Goal: Find specific page/section: Find specific page/section

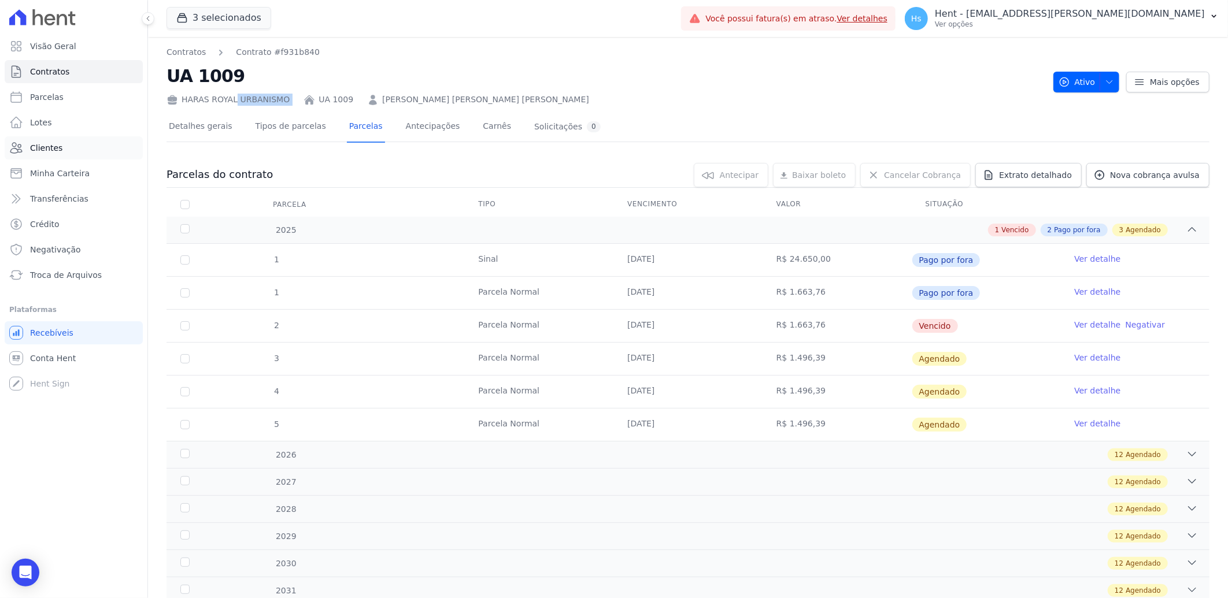
click at [64, 156] on link "Clientes" at bounding box center [74, 147] width 138 height 23
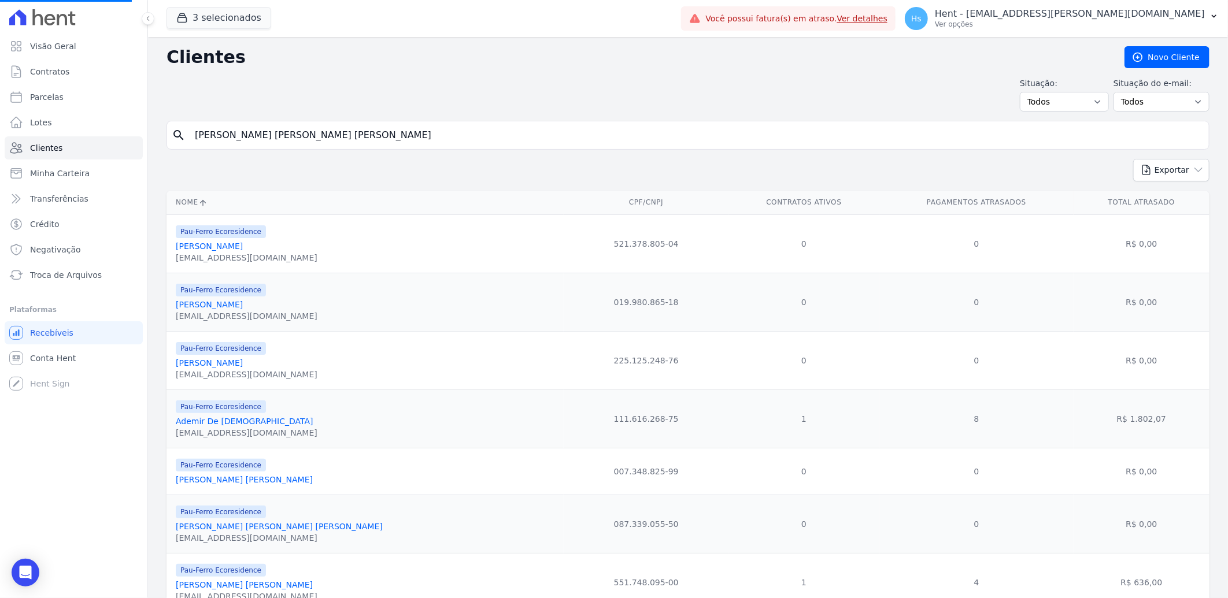
click at [266, 133] on input "[PERSON_NAME] [PERSON_NAME] [PERSON_NAME]" at bounding box center [696, 135] width 1016 height 23
click at [266, 133] on input "search" at bounding box center [696, 135] width 1016 height 23
type input "Eliene"
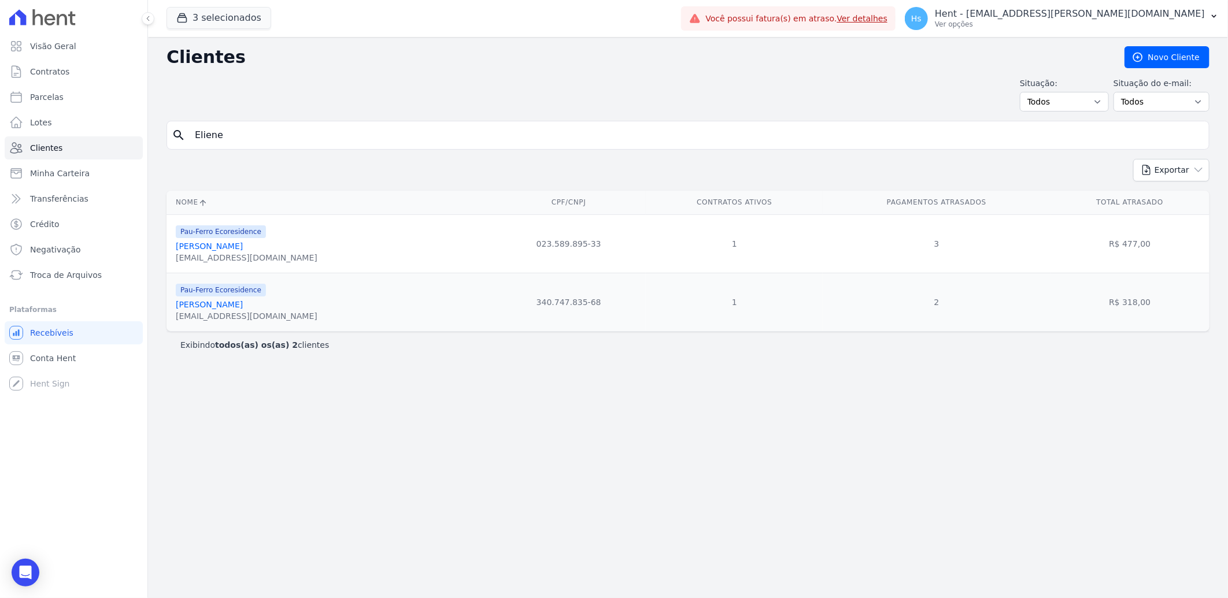
click at [228, 247] on link "[PERSON_NAME]" at bounding box center [209, 246] width 67 height 9
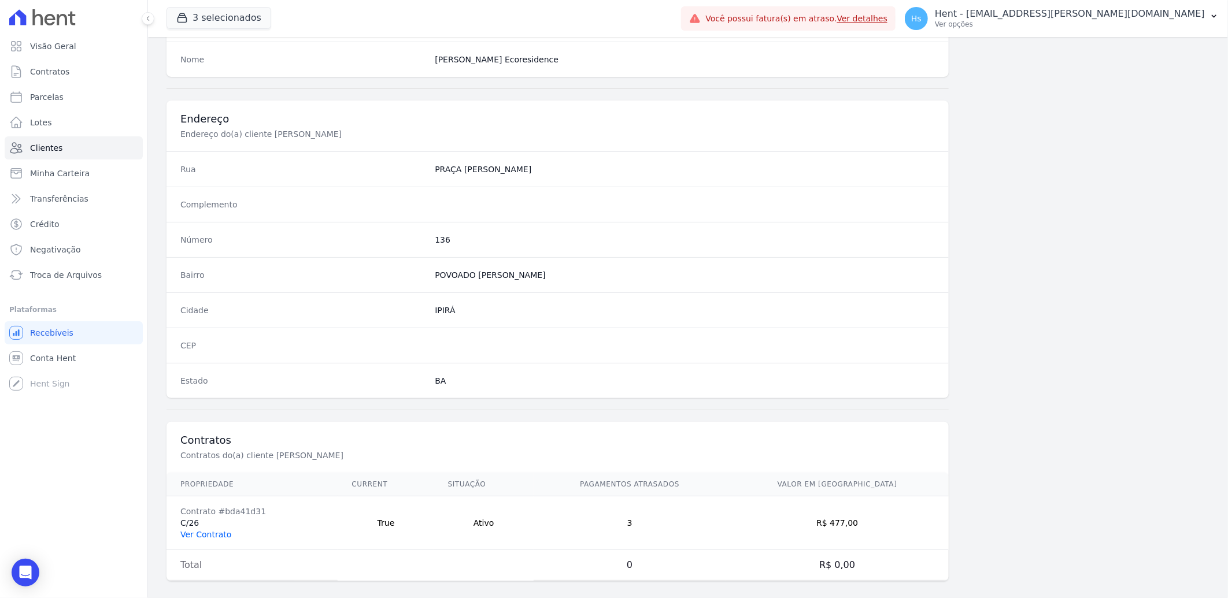
scroll to position [484, 0]
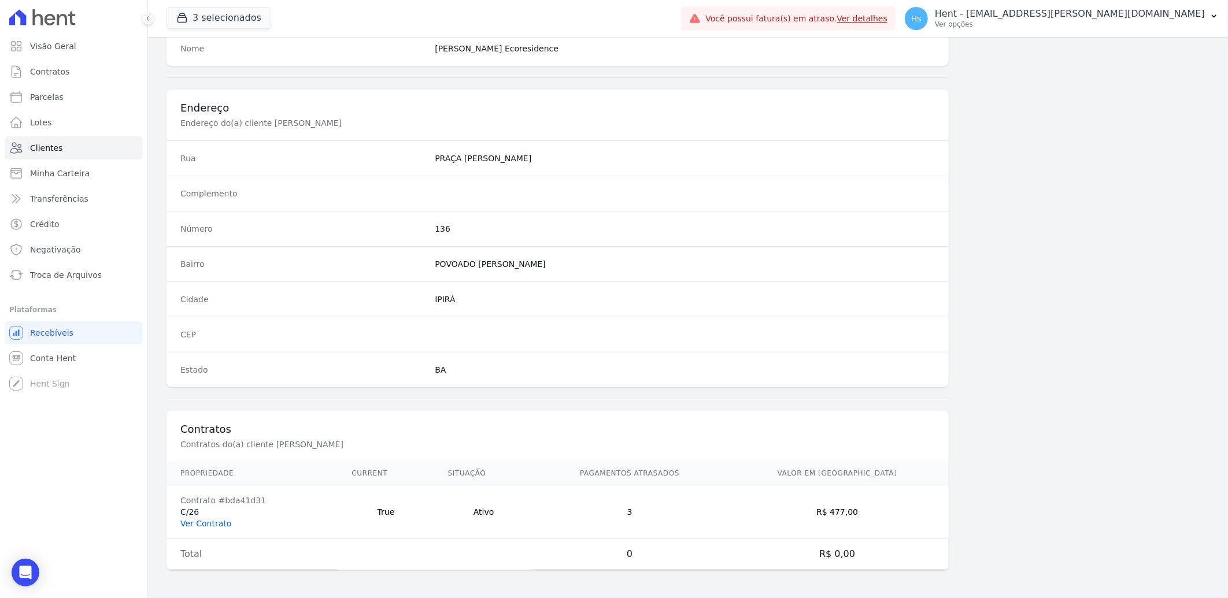
click at [220, 520] on link "Ver Contrato" at bounding box center [205, 523] width 51 height 9
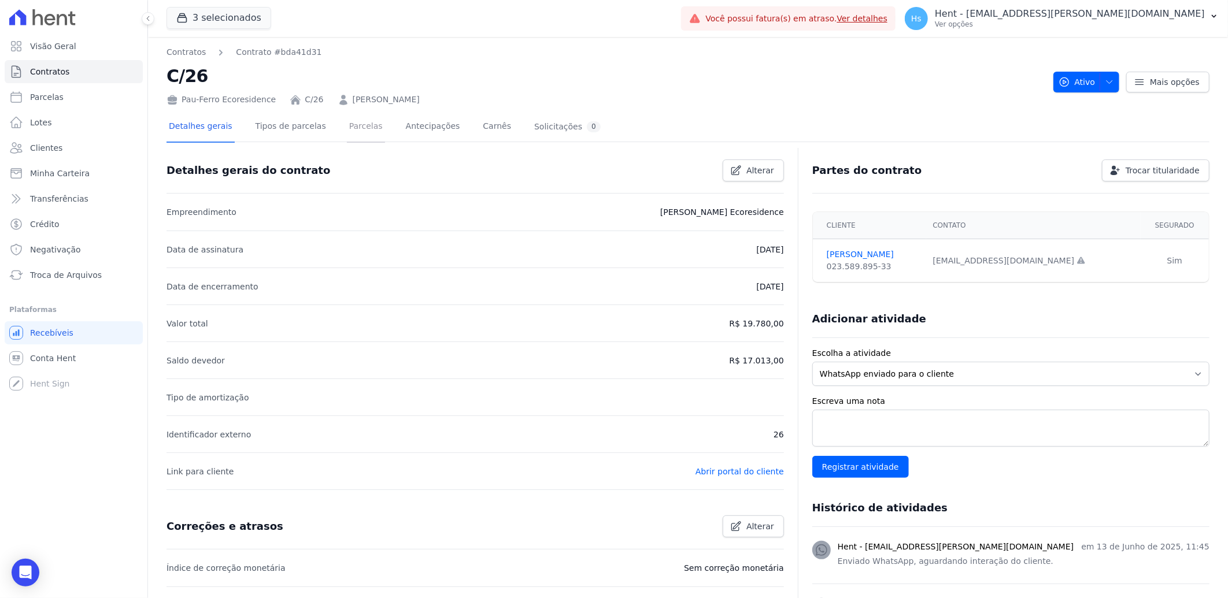
click at [365, 136] on link "Parcelas" at bounding box center [366, 127] width 38 height 31
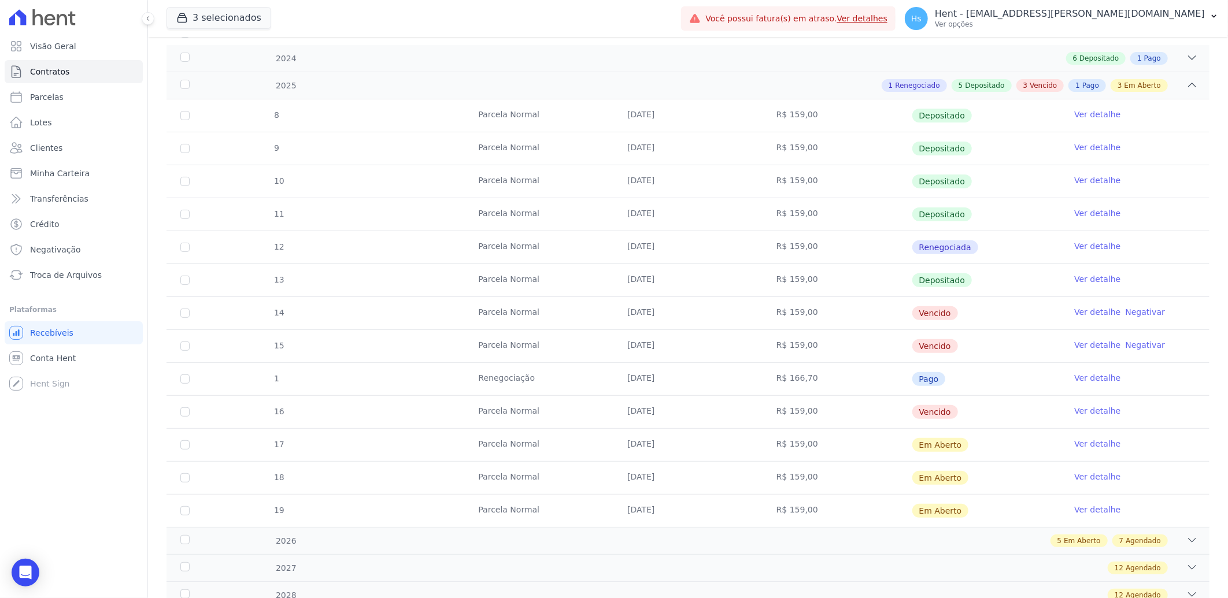
scroll to position [192, 0]
